Goal: Task Accomplishment & Management: Use online tool/utility

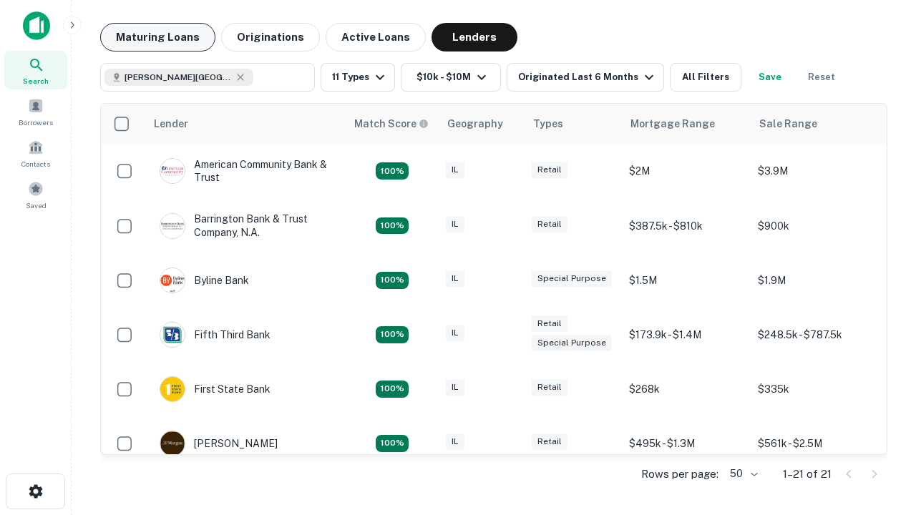
click at [157, 37] on button "Maturing Loans" at bounding box center [157, 37] width 115 height 29
